Goal: Information Seeking & Learning: Learn about a topic

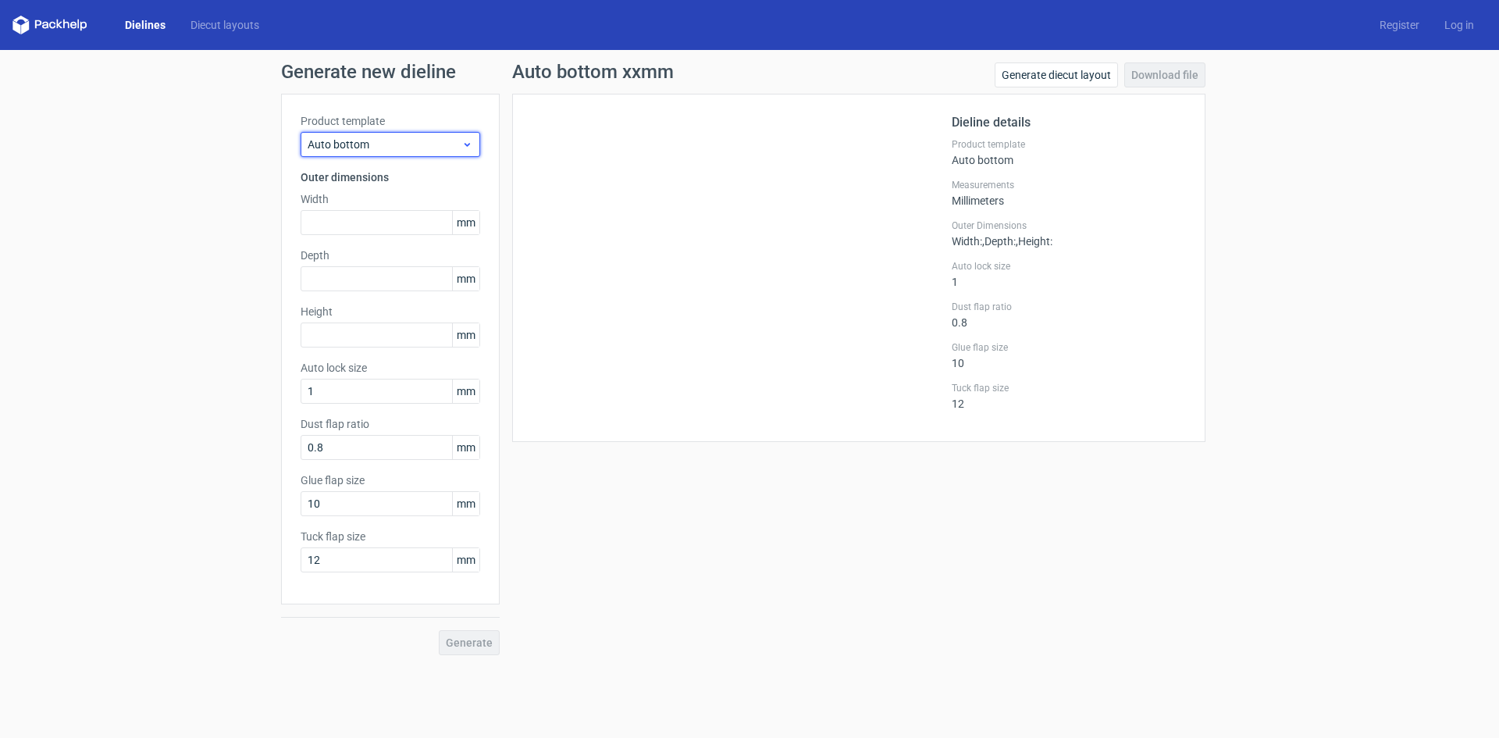
click at [476, 144] on div "Auto bottom" at bounding box center [391, 144] width 180 height 25
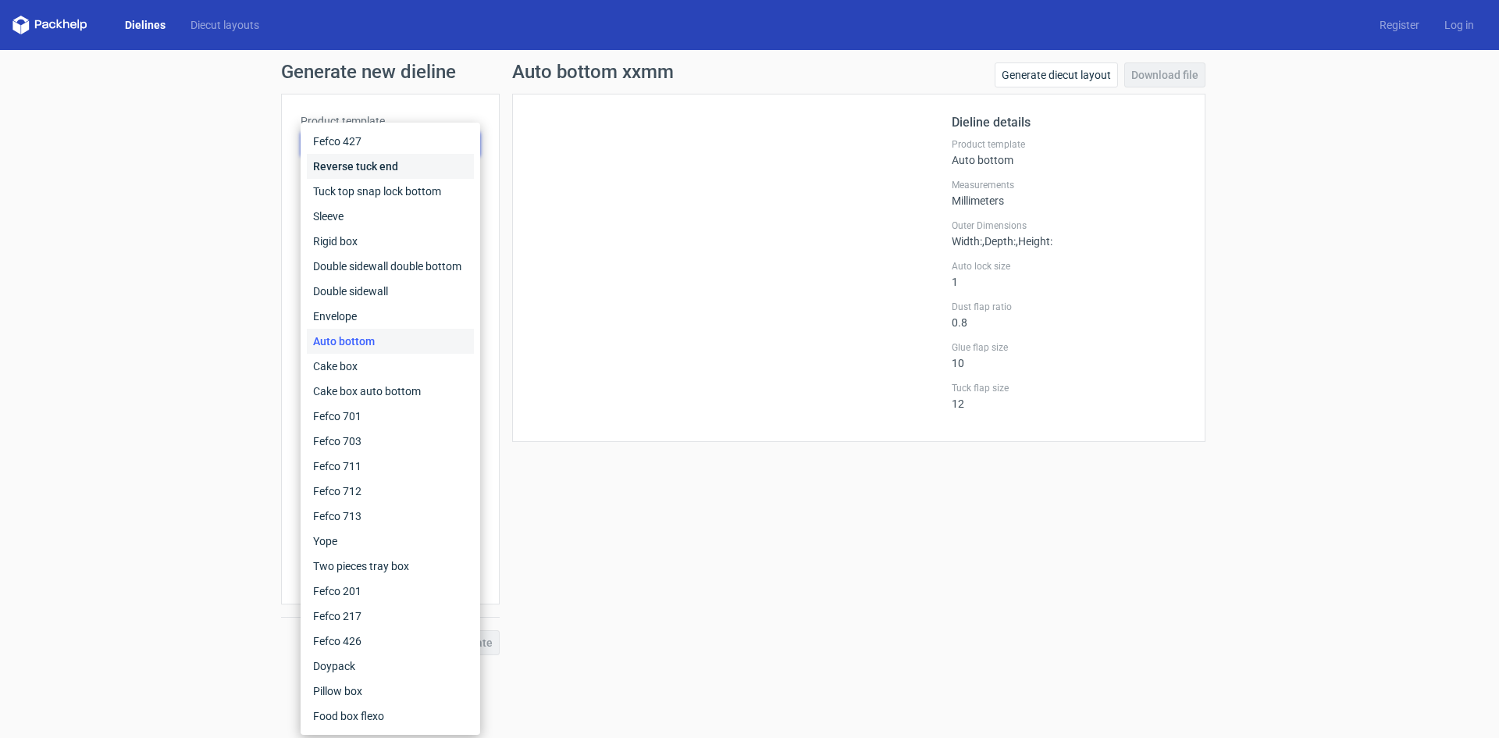
click at [383, 168] on div "Reverse tuck end" at bounding box center [390, 166] width 167 height 25
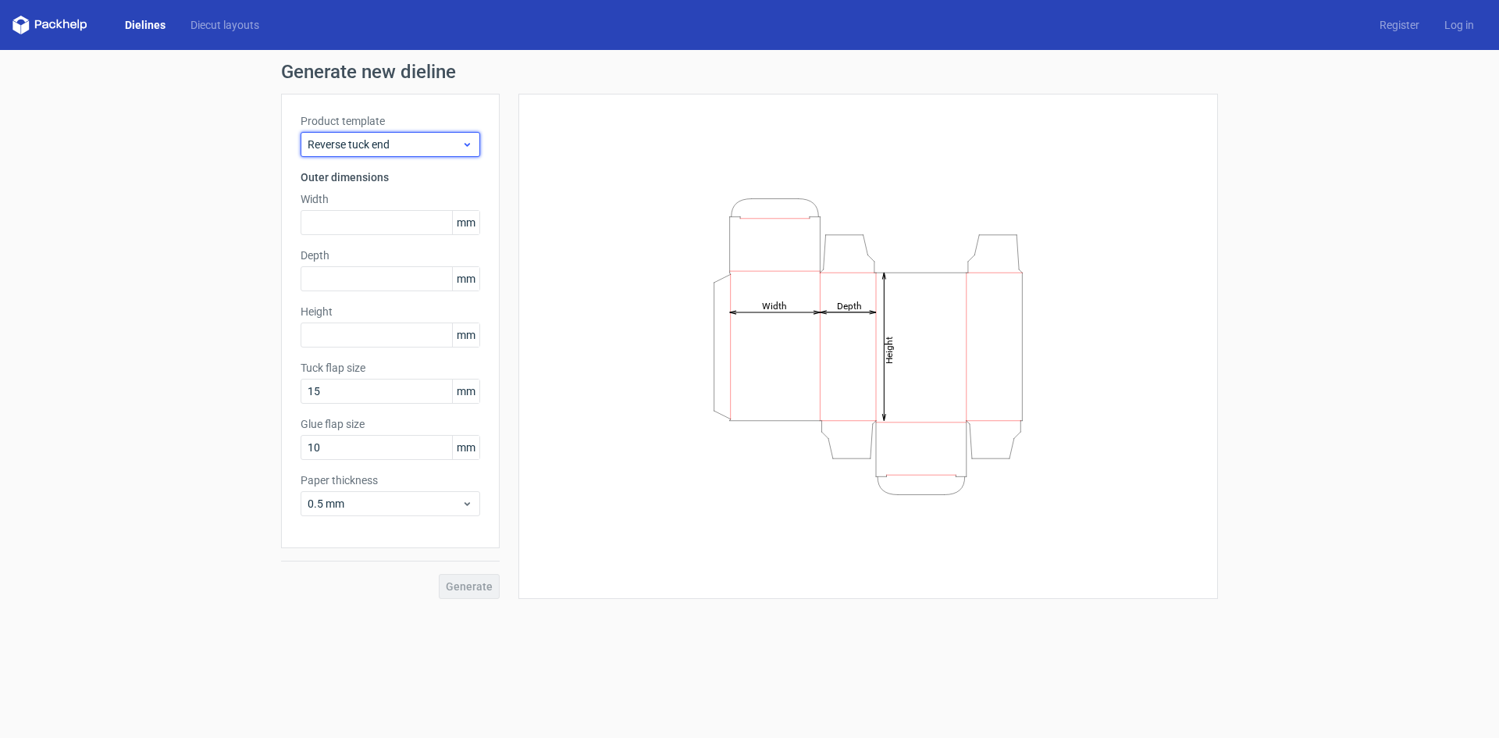
click at [468, 144] on icon at bounding box center [467, 144] width 12 height 12
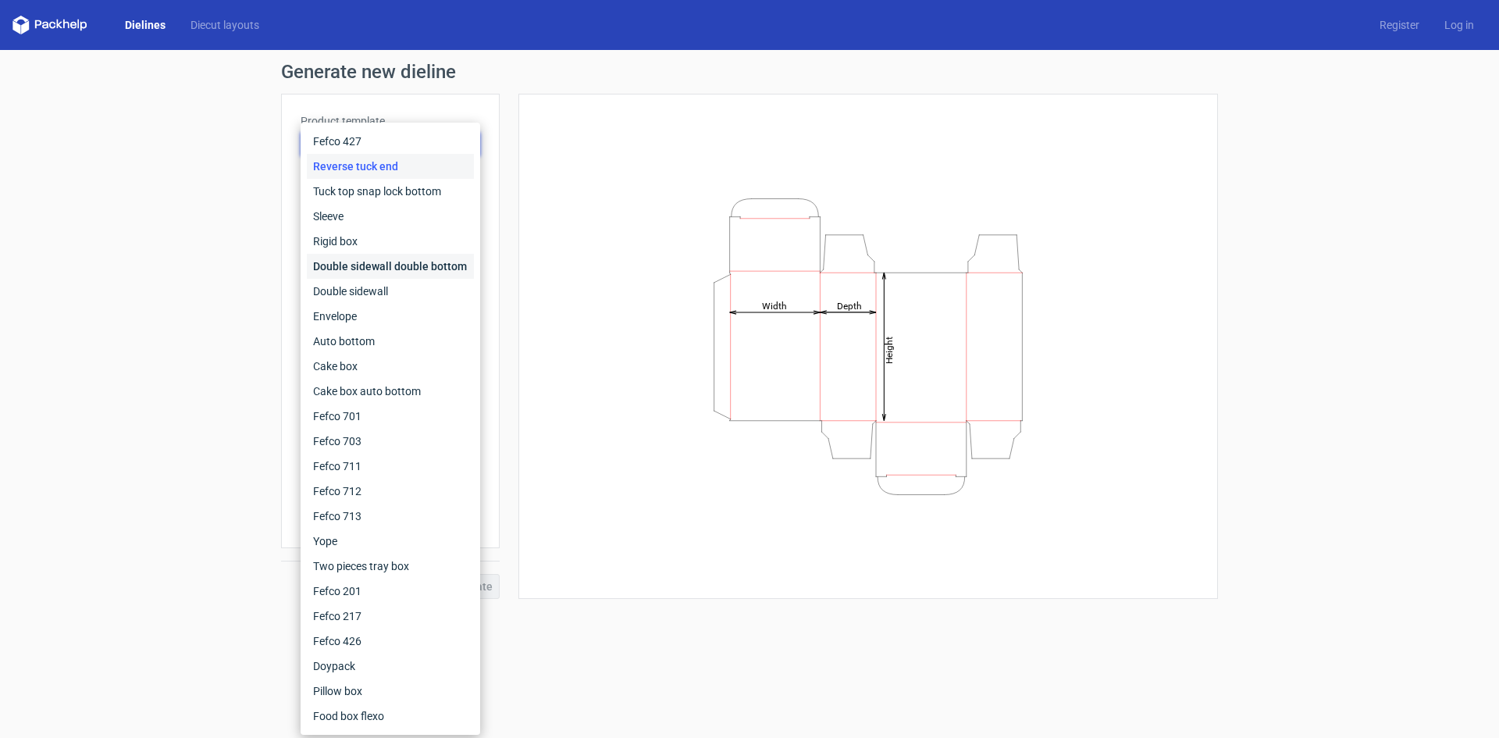
click at [404, 260] on div "Double sidewall double bottom" at bounding box center [390, 266] width 167 height 25
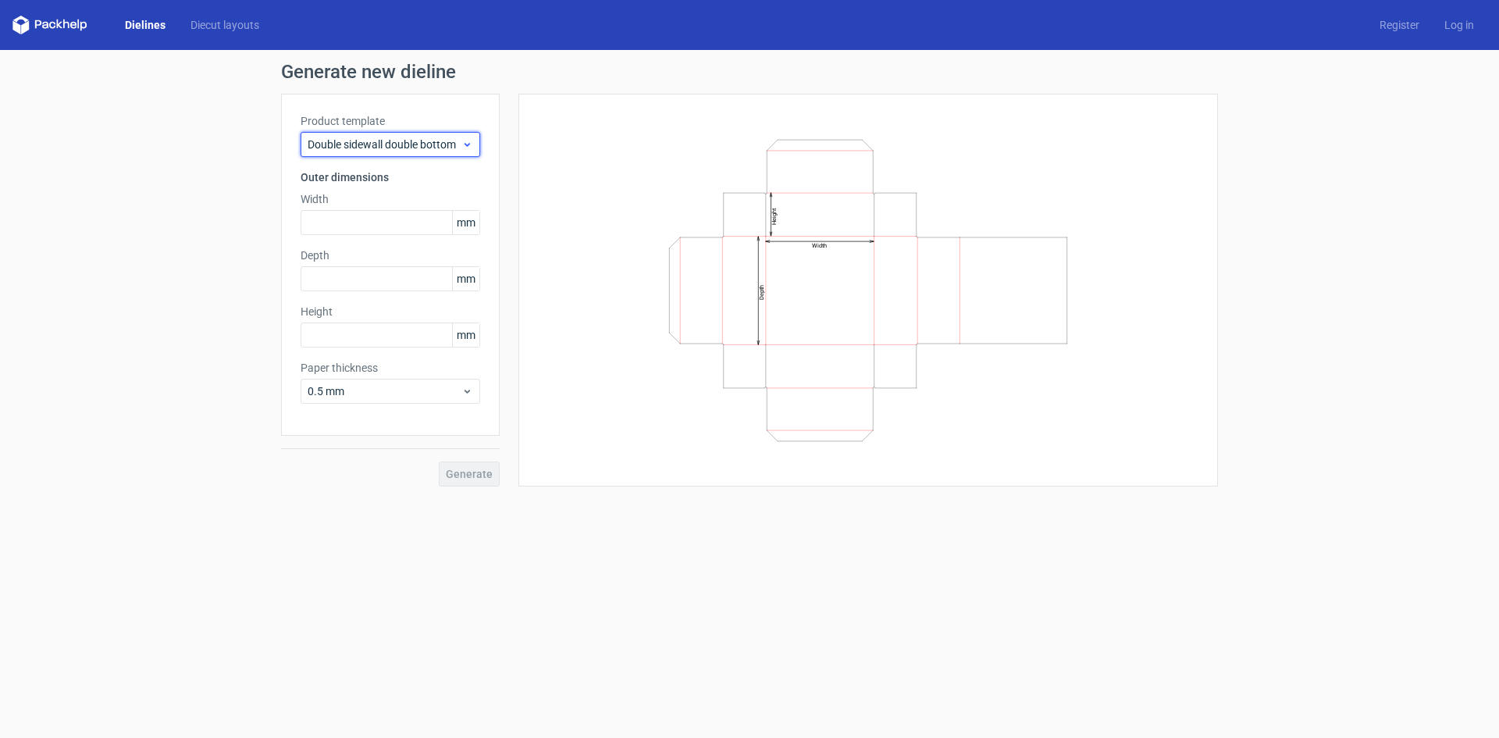
click at [472, 151] on div "Double sidewall double bottom" at bounding box center [391, 144] width 180 height 25
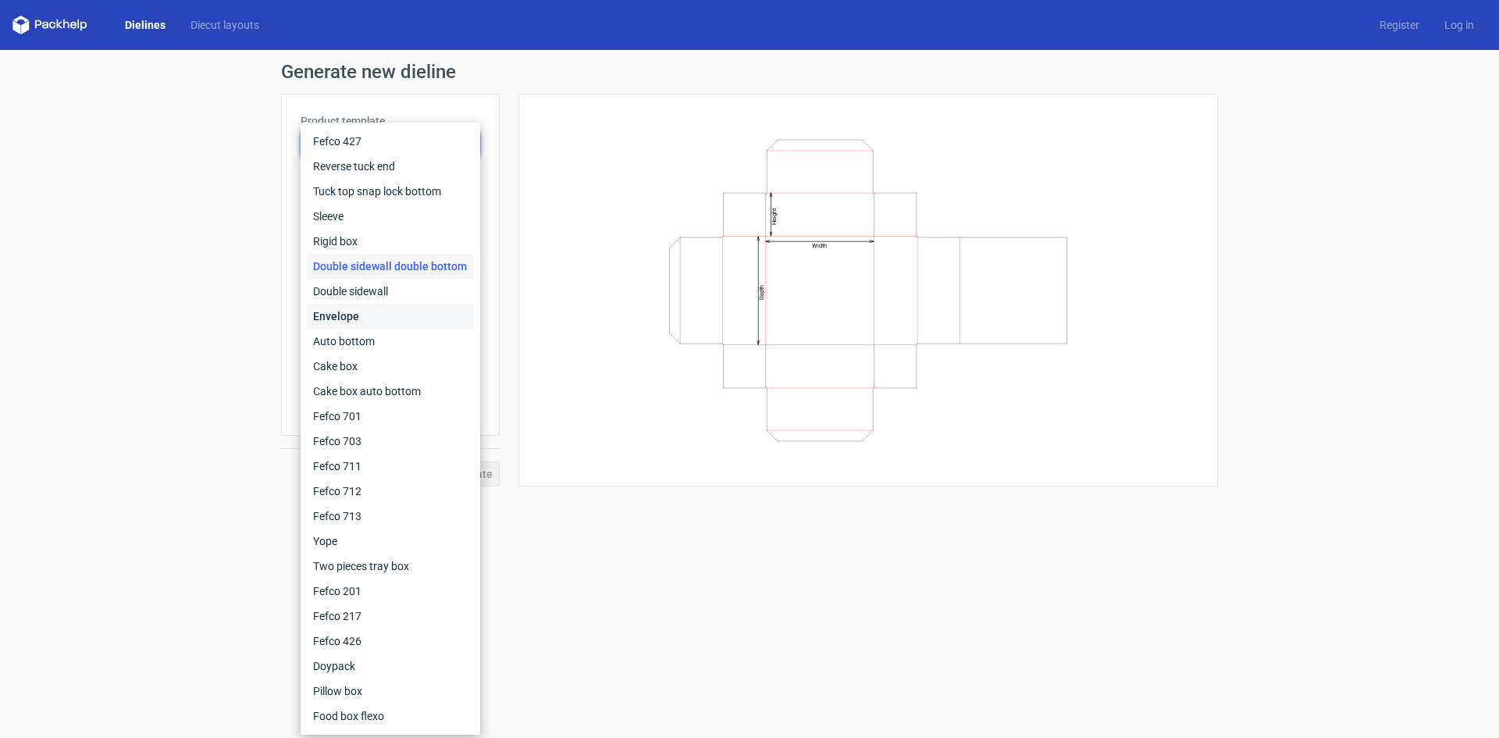
click at [371, 321] on div "Envelope" at bounding box center [390, 316] width 167 height 25
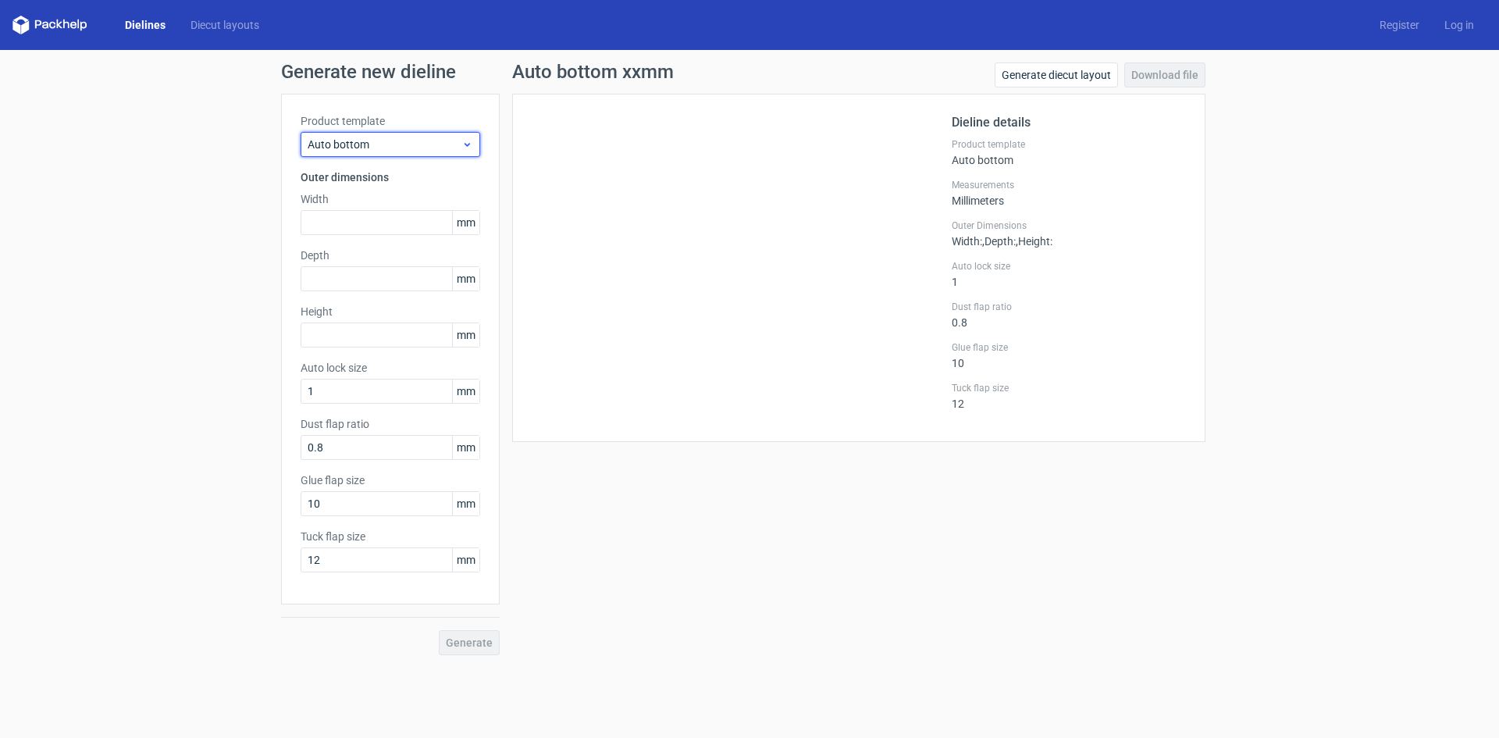
click at [465, 144] on use at bounding box center [467, 145] width 5 height 4
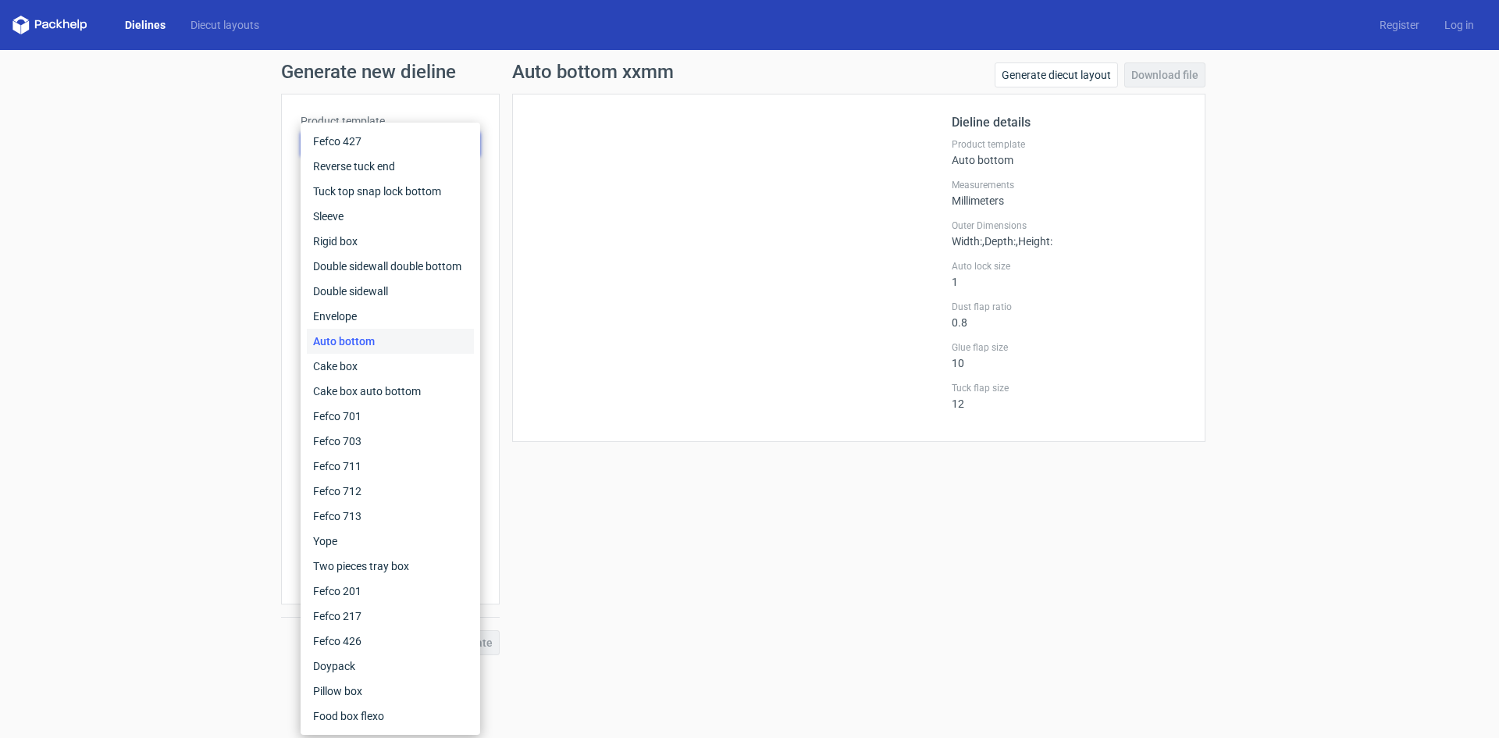
click at [397, 341] on div "Auto bottom" at bounding box center [390, 341] width 167 height 25
